Goal: Task Accomplishment & Management: Manage account settings

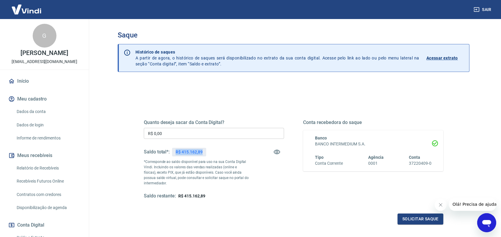
drag, startPoint x: 176, startPoint y: 151, endPoint x: 206, endPoint y: 151, distance: 30.6
click at [206, 151] on div "Saldo total*: R$ 415.162,89" at bounding box center [214, 152] width 140 height 14
copy p "R$ 415.162,89"
click at [231, 102] on div "Quanto deseja sacar da Conta Digital? R$ 0,00 ​ Saldo total*: R$ 415.162,89 *Co…" at bounding box center [294, 162] width 314 height 138
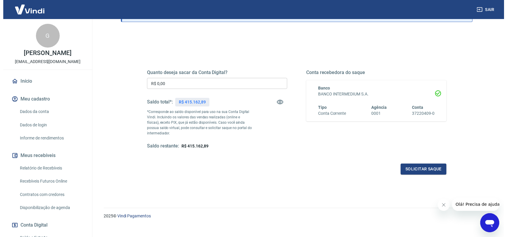
scroll to position [57, 0]
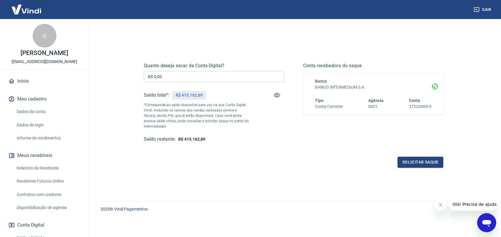
click at [414, 162] on button "Solicitar saque" at bounding box center [421, 162] width 46 height 11
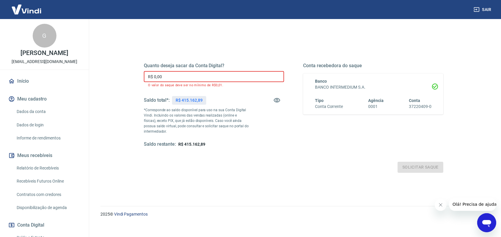
drag, startPoint x: 181, startPoint y: 72, endPoint x: 85, endPoint y: 72, distance: 96.0
click at [87, 72] on div "Sair G [PERSON_NAME] [EMAIL_ADDRESS][DOMAIN_NAME] Início Meu cadastro Dados da …" at bounding box center [250, 61] width 501 height 237
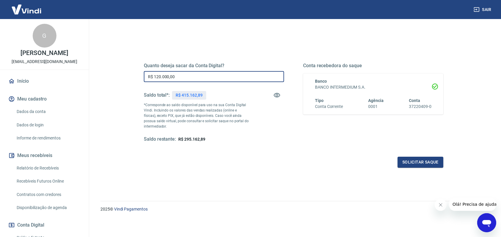
type input "R$ 120.000,00"
click at [416, 162] on button "Solicitar saque" at bounding box center [421, 162] width 46 height 11
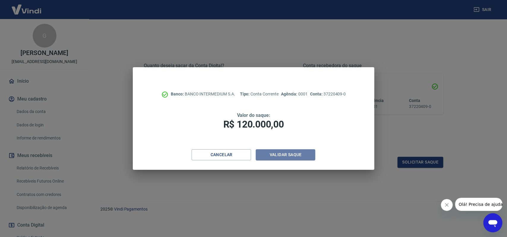
click at [291, 153] on button "Validar saque" at bounding box center [285, 154] width 59 height 11
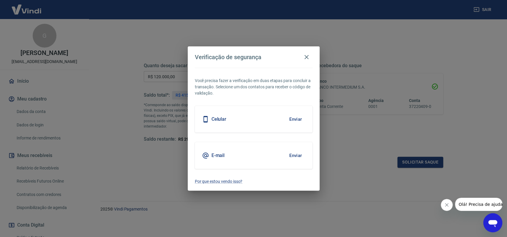
click at [269, 155] on div "E-mail Enviar" at bounding box center [254, 155] width 118 height 27
click at [296, 156] on button "Enviar" at bounding box center [295, 155] width 19 height 12
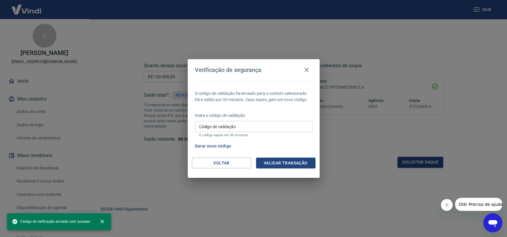
click at [216, 126] on input "Código de validação" at bounding box center [254, 126] width 118 height 11
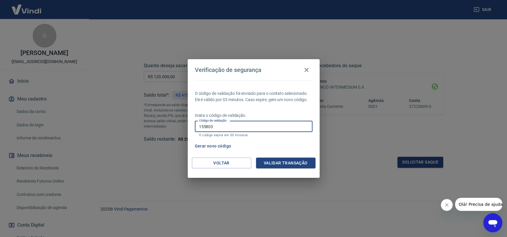
type input "155803"
click at [294, 161] on button "Validar transação" at bounding box center [285, 162] width 59 height 11
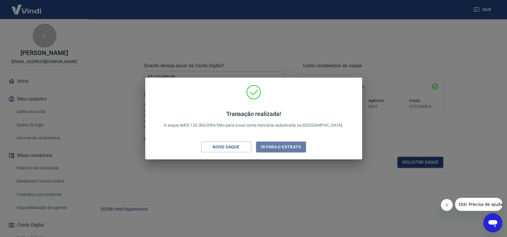
click at [273, 148] on button "Ir para o extrato" at bounding box center [281, 146] width 50 height 11
